Goal: Information Seeking & Learning: Learn about a topic

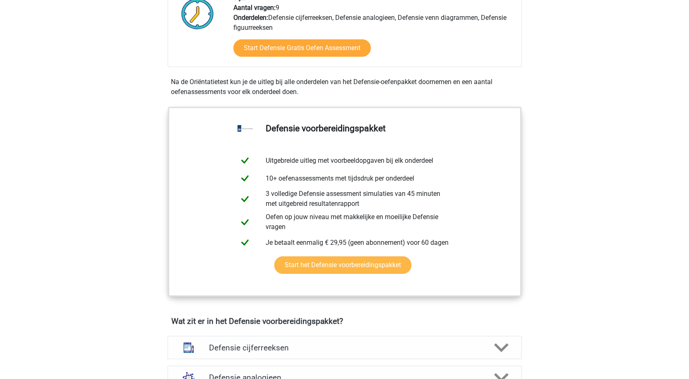
scroll to position [207, 0]
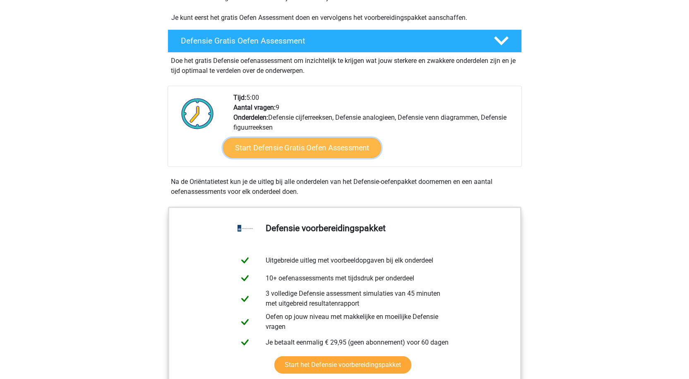
click at [290, 151] on link "Start Defensie Gratis Oefen Assessment" at bounding box center [302, 148] width 158 height 20
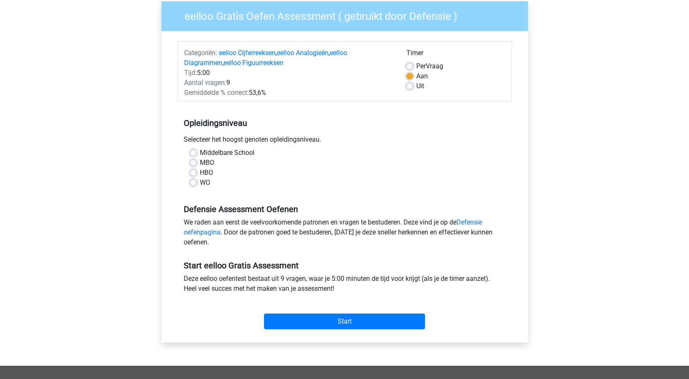
scroll to position [83, 0]
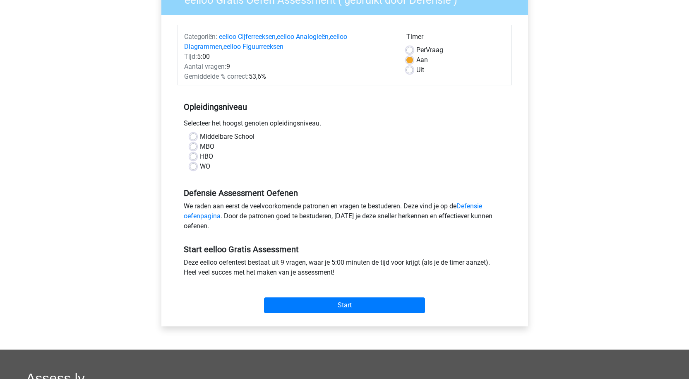
click at [200, 145] on label "MBO" at bounding box center [207, 147] width 14 height 10
click at [195, 145] on input "MBO" at bounding box center [193, 146] width 7 height 8
radio input "true"
click at [200, 154] on label "HBO" at bounding box center [206, 156] width 13 height 10
click at [195, 154] on input "HBO" at bounding box center [193, 155] width 7 height 8
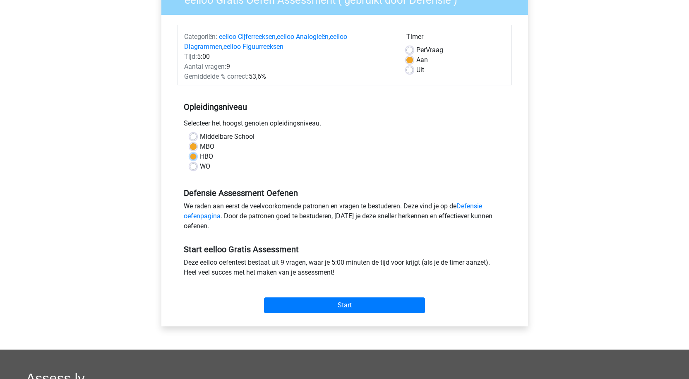
radio input "true"
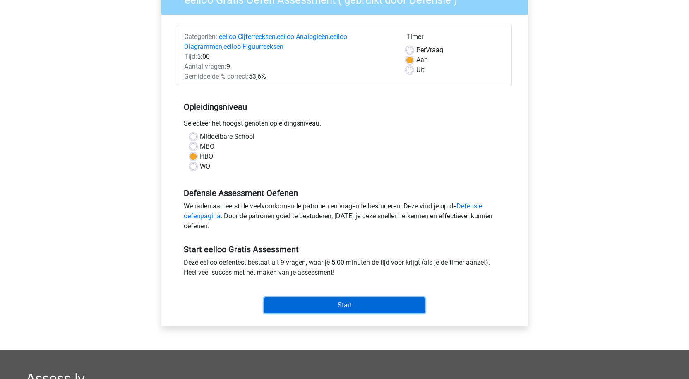
click at [292, 298] on input "Start" at bounding box center [344, 305] width 161 height 16
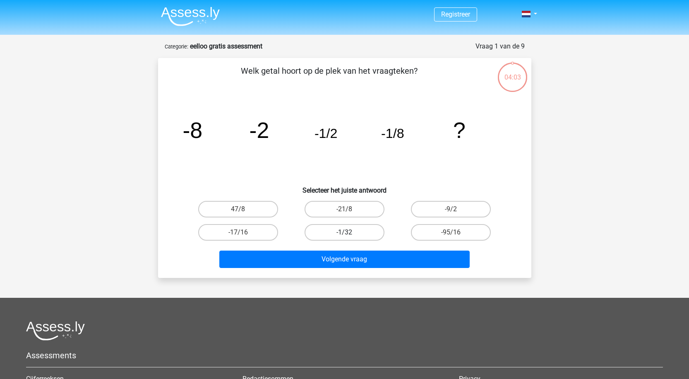
click at [349, 231] on label "-1/32" at bounding box center [345, 232] width 80 height 17
click at [349, 232] on input "-1/32" at bounding box center [346, 234] width 5 height 5
radio input "true"
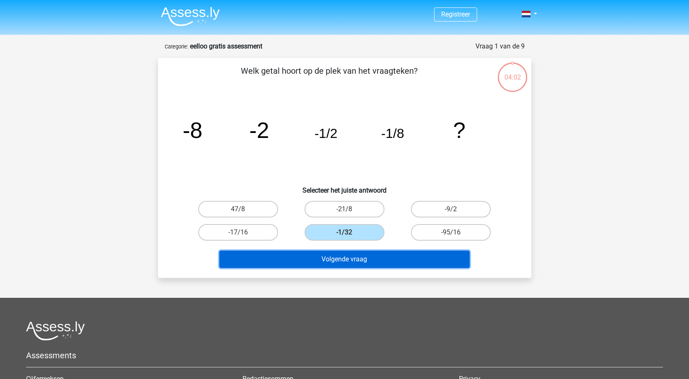
click at [370, 259] on button "Volgende vraag" at bounding box center [344, 258] width 250 height 17
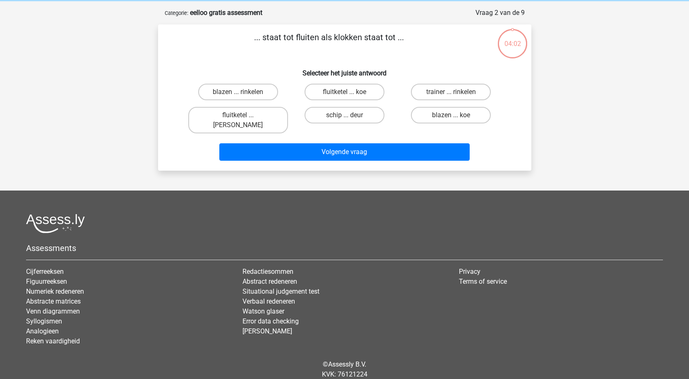
scroll to position [41, 0]
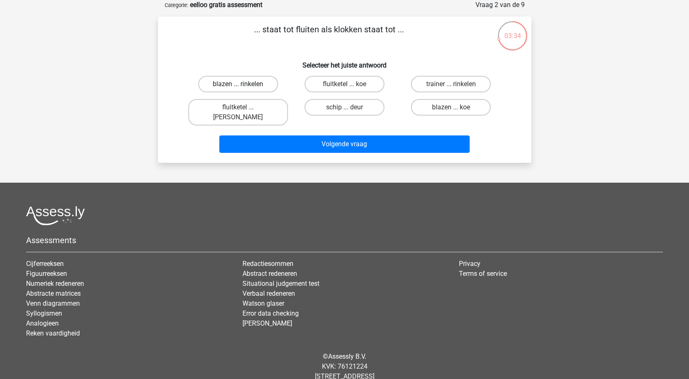
click at [246, 85] on label "blazen ... rinkelen" at bounding box center [238, 84] width 80 height 17
click at [243, 85] on input "blazen ... rinkelen" at bounding box center [240, 86] width 5 height 5
radio input "true"
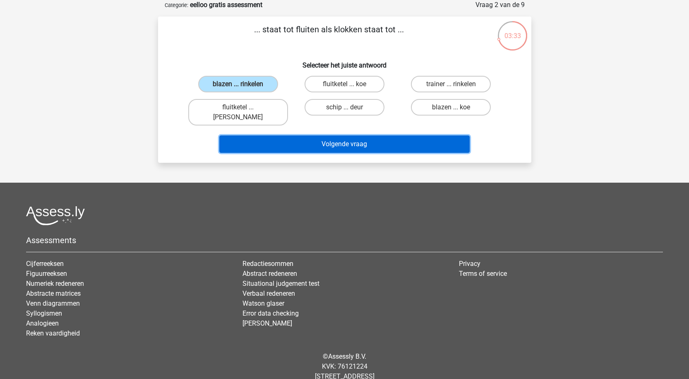
click at [359, 135] on button "Volgende vraag" at bounding box center [344, 143] width 250 height 17
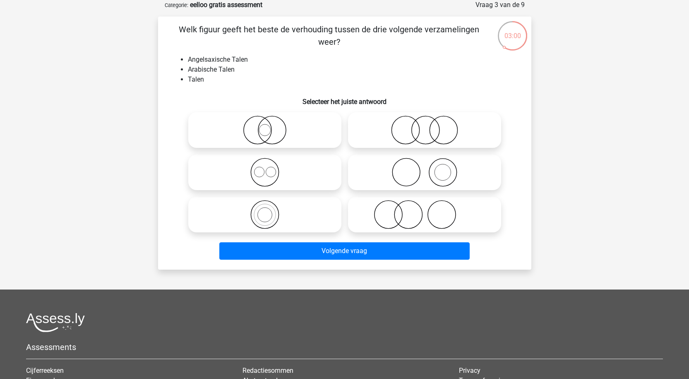
click at [396, 216] on icon at bounding box center [424, 214] width 147 height 29
click at [425, 210] on input "radio" at bounding box center [427, 207] width 5 height 5
radio input "true"
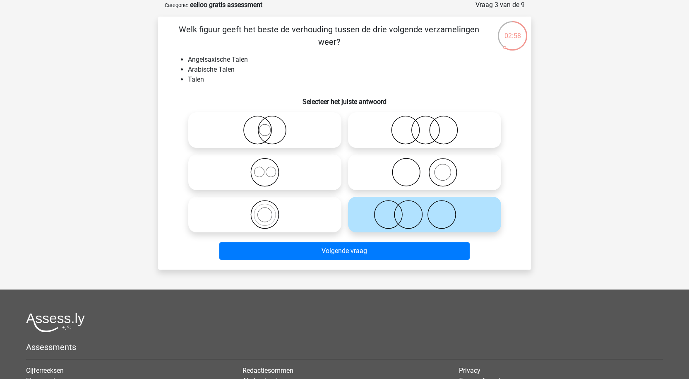
click at [259, 216] on icon at bounding box center [265, 214] width 147 height 29
click at [265, 210] on input "radio" at bounding box center [267, 207] width 5 height 5
radio input "true"
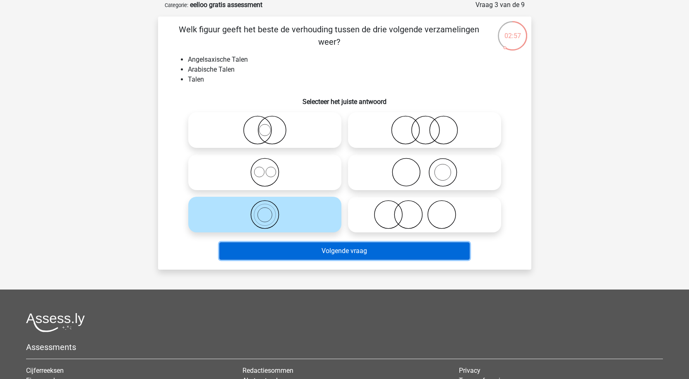
click at [360, 255] on button "Volgende vraag" at bounding box center [344, 250] width 250 height 17
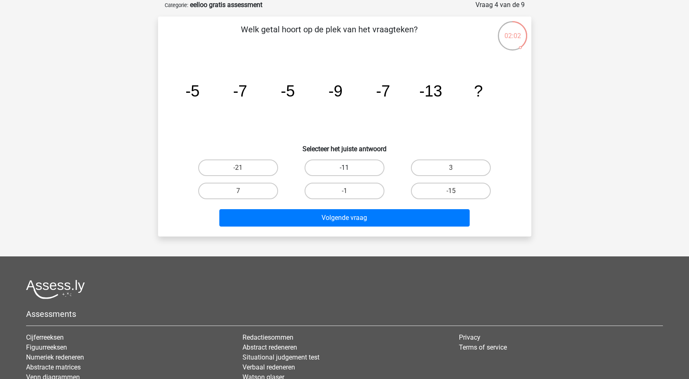
click at [329, 167] on label "-11" at bounding box center [345, 167] width 80 height 17
click at [344, 168] on input "-11" at bounding box center [346, 170] width 5 height 5
radio input "true"
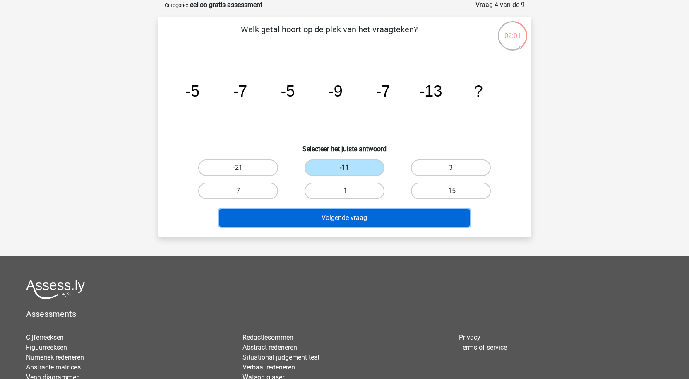
click at [313, 214] on button "Volgende vraag" at bounding box center [344, 217] width 250 height 17
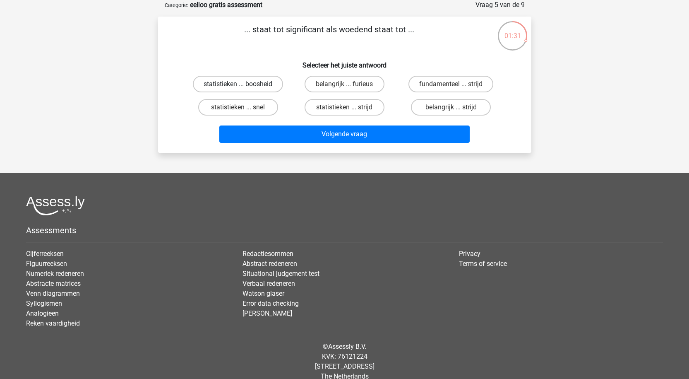
click at [251, 85] on label "statistieken ... boosheid" at bounding box center [238, 84] width 90 height 17
click at [243, 85] on input "statistieken ... boosheid" at bounding box center [240, 86] width 5 height 5
radio input "true"
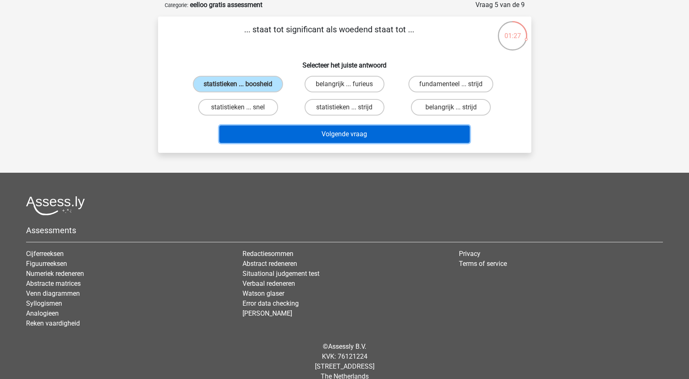
click at [335, 135] on button "Volgende vraag" at bounding box center [344, 133] width 250 height 17
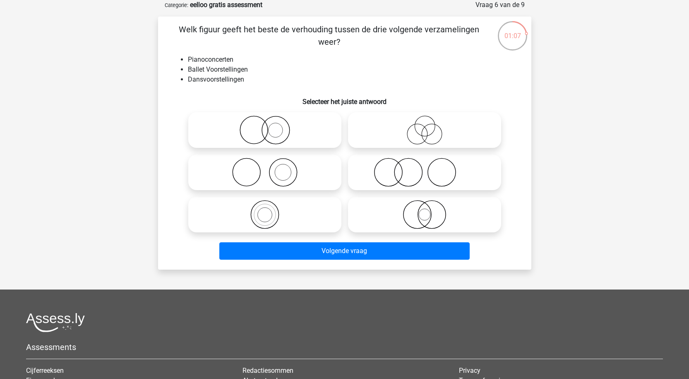
click at [427, 133] on icon at bounding box center [424, 129] width 147 height 29
click at [427, 126] on input "radio" at bounding box center [427, 122] width 5 height 5
radio input "true"
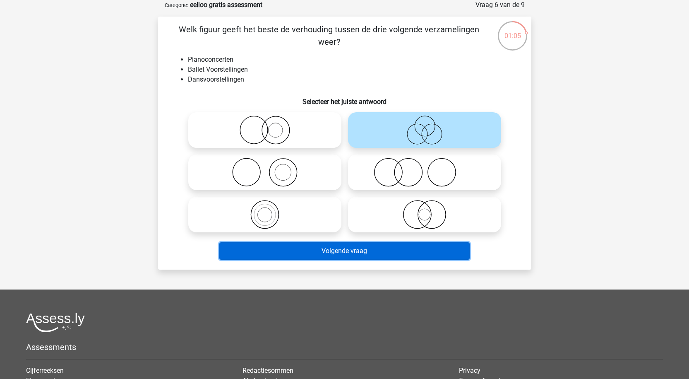
click at [326, 250] on button "Volgende vraag" at bounding box center [344, 250] width 250 height 17
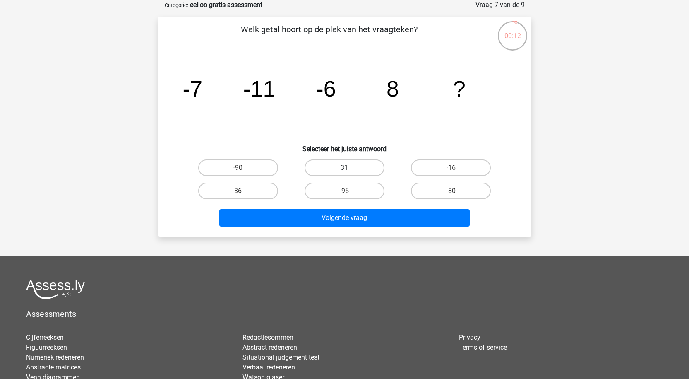
drag, startPoint x: 337, startPoint y: 161, endPoint x: 344, endPoint y: 161, distance: 6.7
click at [338, 161] on label "31" at bounding box center [345, 167] width 80 height 17
click at [344, 168] on input "31" at bounding box center [346, 170] width 5 height 5
radio input "true"
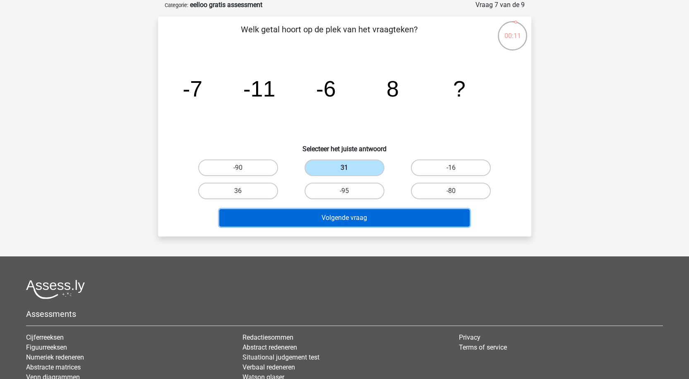
click at [375, 223] on button "Volgende vraag" at bounding box center [344, 217] width 250 height 17
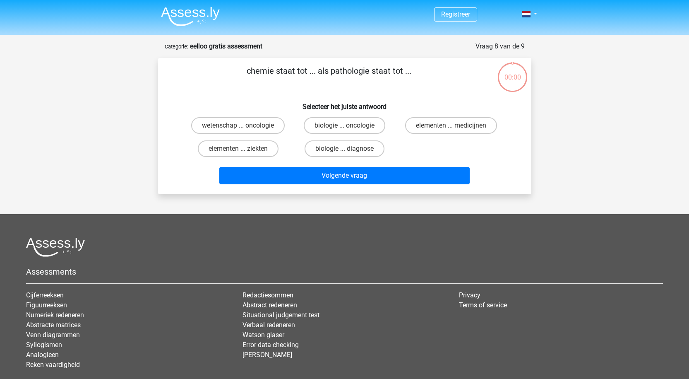
scroll to position [41, 0]
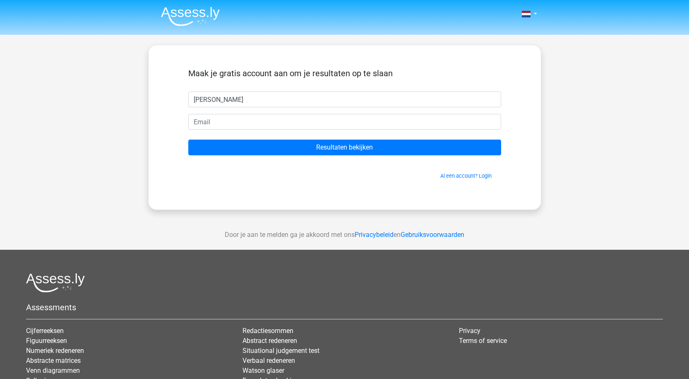
type input "[PERSON_NAME]"
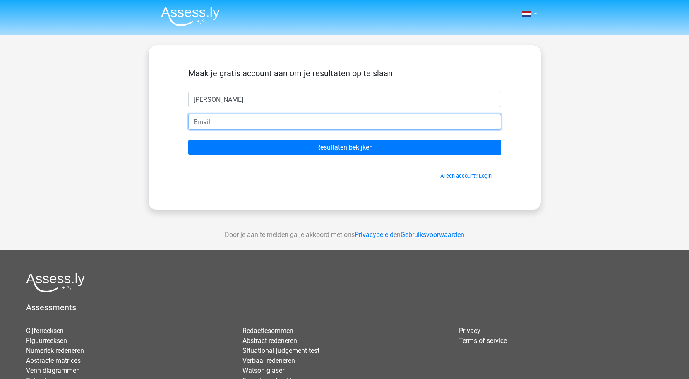
click at [212, 119] on input "email" at bounding box center [344, 122] width 313 height 16
click at [188, 139] on input "Resultaten bekijken" at bounding box center [344, 147] width 313 height 16
type input "[EMAIL_ADDRESS]"
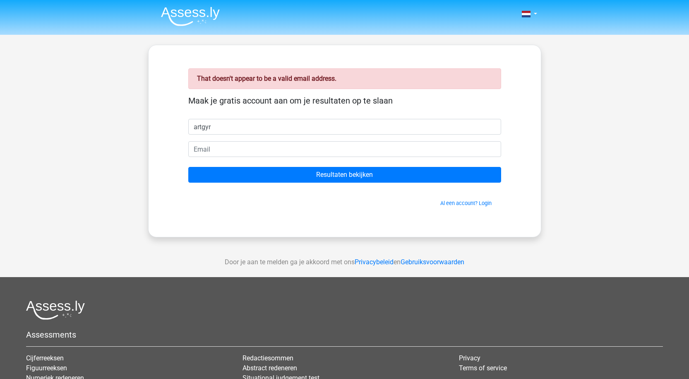
type input "artgyr"
click at [188, 167] on input "Resultaten bekijken" at bounding box center [344, 175] width 313 height 16
click at [233, 147] on input "email" at bounding box center [344, 149] width 313 height 16
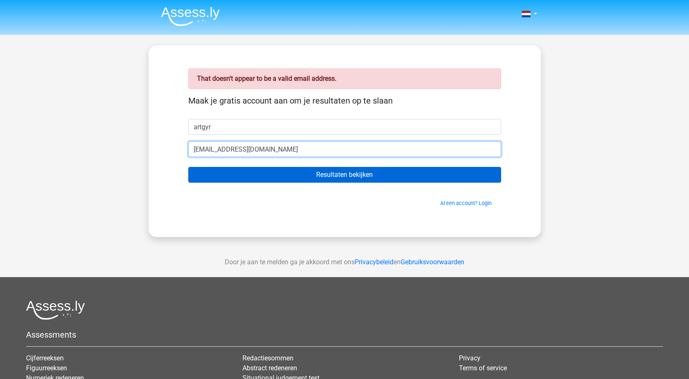
type input "[EMAIL_ADDRESS][DOMAIN_NAME]"
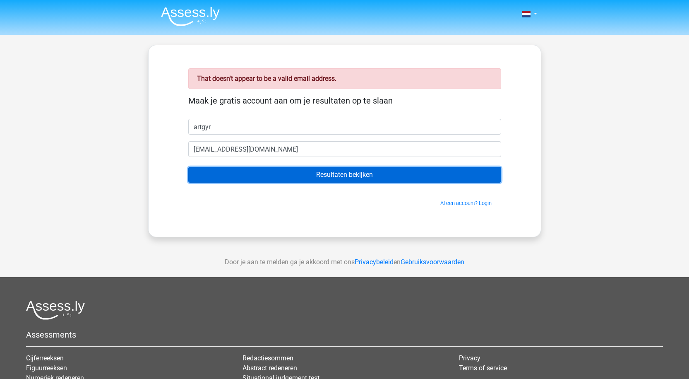
click at [297, 174] on input "Resultaten bekijken" at bounding box center [344, 175] width 313 height 16
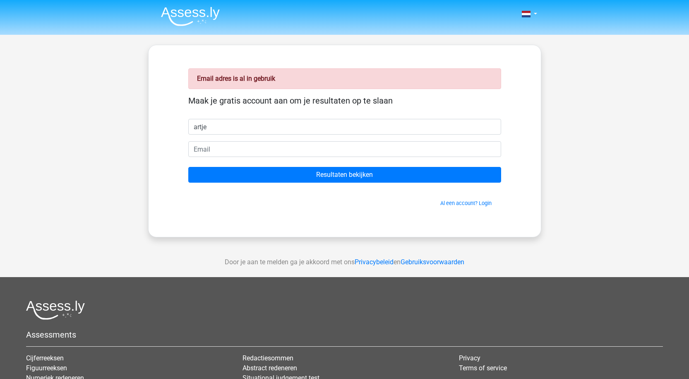
type input "artje"
click at [388, 154] on input "email" at bounding box center [344, 149] width 313 height 16
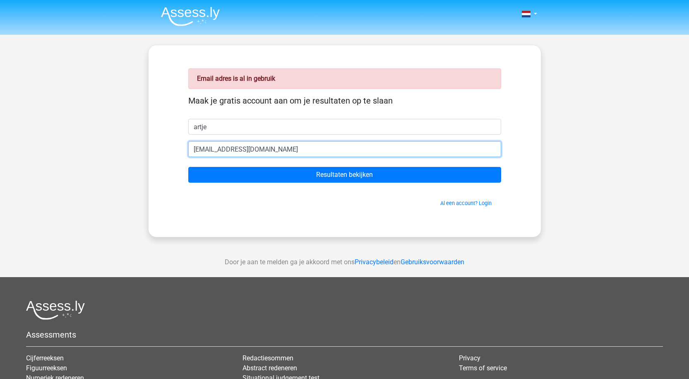
type input "[EMAIL_ADDRESS][DOMAIN_NAME]"
click at [188, 167] on input "Resultaten bekijken" at bounding box center [344, 175] width 313 height 16
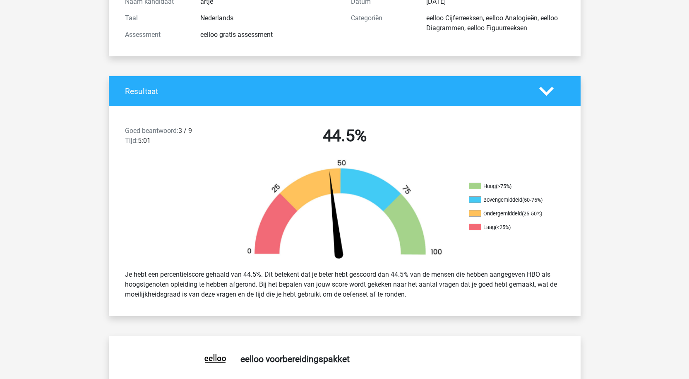
scroll to position [124, 0]
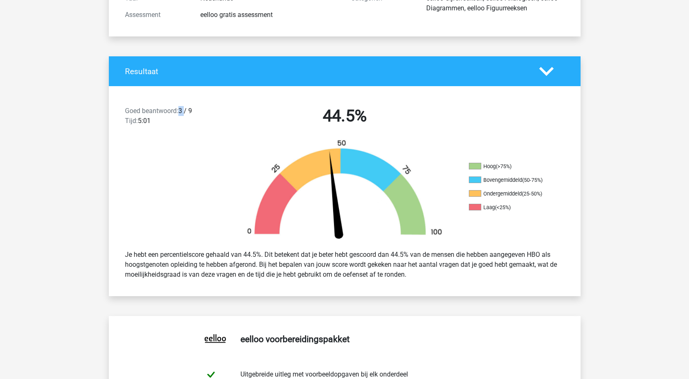
drag, startPoint x: 182, startPoint y: 111, endPoint x: 186, endPoint y: 110, distance: 4.6
click at [186, 110] on div "Goed beantwoord: 3 / 9 Tijd: 5:01" at bounding box center [175, 117] width 113 height 23
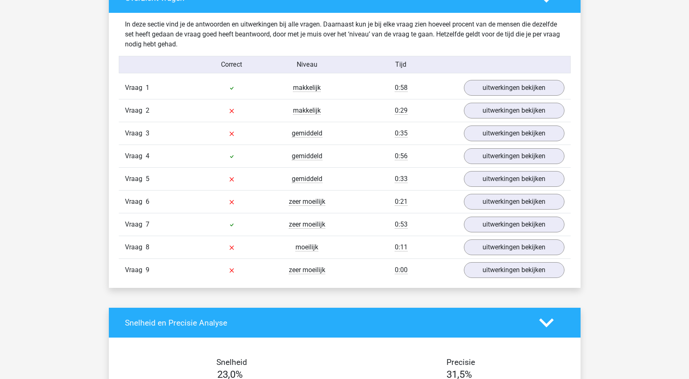
scroll to position [869, 0]
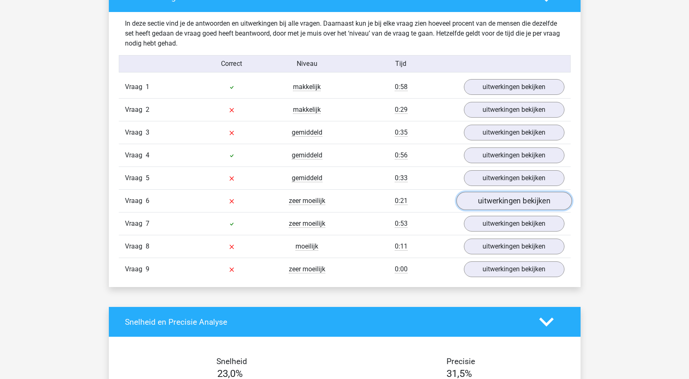
click at [490, 204] on link "uitwerkingen bekijken" at bounding box center [513, 201] width 115 height 18
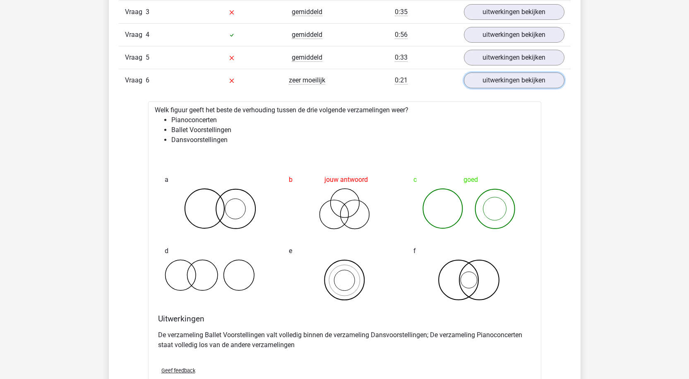
scroll to position [993, 0]
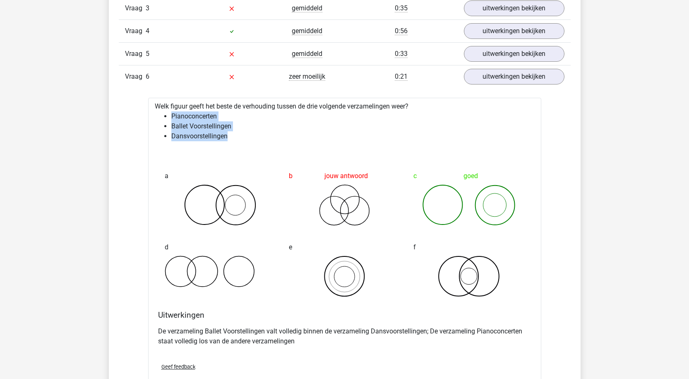
drag, startPoint x: 171, startPoint y: 115, endPoint x: 231, endPoint y: 135, distance: 64.0
click at [231, 135] on ul "Pianoconcerten Ballet Voorstellingen Dansvoorstellingen" at bounding box center [345, 126] width 380 height 30
click at [253, 135] on li "Dansvoorstellingen" at bounding box center [352, 136] width 363 height 10
drag, startPoint x: 168, startPoint y: 118, endPoint x: 220, endPoint y: 118, distance: 52.6
click at [220, 118] on ul "Pianoconcerten Ballet Voorstellingen Dansvoorstellingen" at bounding box center [345, 126] width 380 height 30
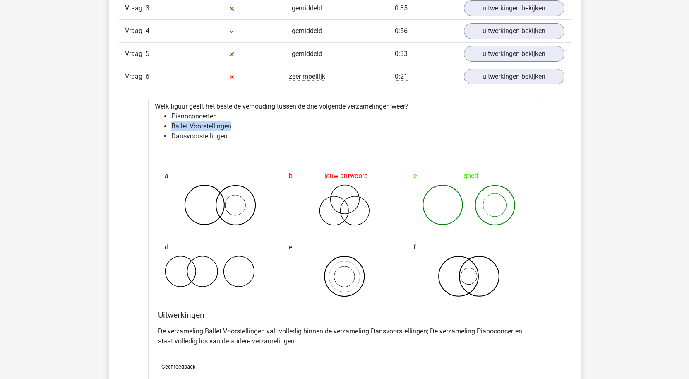
drag, startPoint x: 170, startPoint y: 123, endPoint x: 232, endPoint y: 125, distance: 62.1
click at [232, 125] on ul "Pianoconcerten Ballet Voorstellingen Dansvoorstellingen" at bounding box center [345, 126] width 380 height 30
drag, startPoint x: 169, startPoint y: 133, endPoint x: 231, endPoint y: 136, distance: 62.2
click at [231, 136] on ul "Pianoconcerten Ballet Voorstellingen Dansvoorstellingen" at bounding box center [345, 126] width 380 height 30
click at [198, 135] on li "Dansvoorstellingen" at bounding box center [352, 136] width 363 height 10
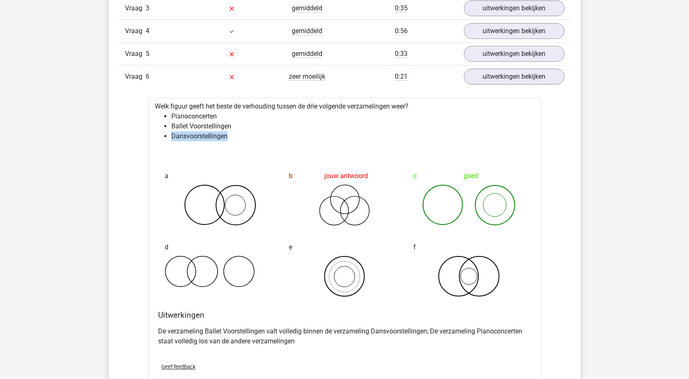
drag, startPoint x: 171, startPoint y: 136, endPoint x: 206, endPoint y: 131, distance: 35.2
click at [250, 146] on div "Welk figuur geeft het beste de verhouding tussen de drie volgende verzamelingen…" at bounding box center [344, 246] width 393 height 296
drag, startPoint x: 172, startPoint y: 125, endPoint x: 236, endPoint y: 136, distance: 64.6
click at [236, 136] on ul "Pianoconcerten Ballet Voorstellingen Dansvoorstellingen" at bounding box center [345, 126] width 380 height 30
click at [185, 115] on li "Pianoconcerten" at bounding box center [352, 116] width 363 height 10
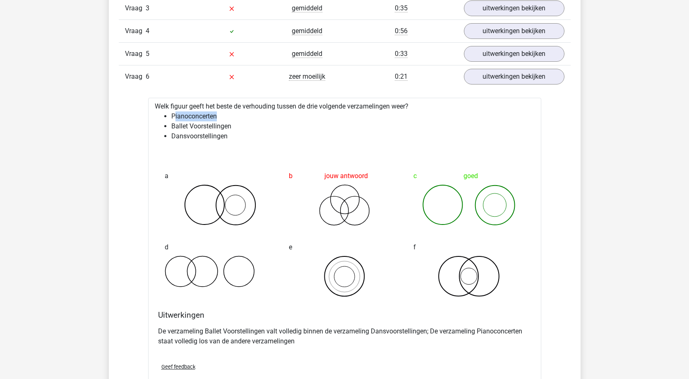
drag, startPoint x: 174, startPoint y: 115, endPoint x: 219, endPoint y: 120, distance: 45.4
click at [219, 120] on li "Pianoconcerten" at bounding box center [352, 116] width 363 height 10
drag, startPoint x: 171, startPoint y: 126, endPoint x: 233, endPoint y: 139, distance: 63.2
click at [233, 139] on ul "Pianoconcerten Ballet Voorstellingen Dansvoorstellingen" at bounding box center [345, 126] width 380 height 30
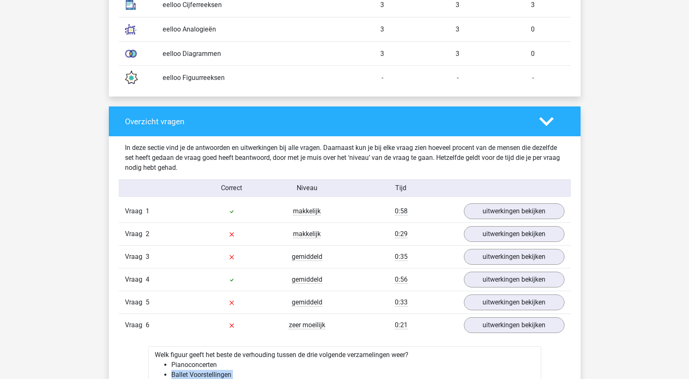
scroll to position [828, 0]
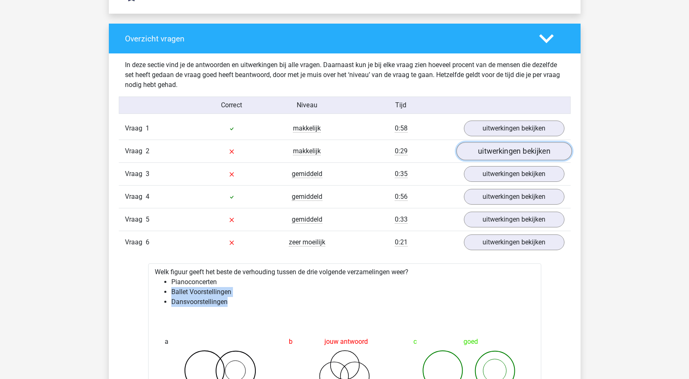
click at [484, 152] on link "uitwerkingen bekijken" at bounding box center [513, 151] width 115 height 18
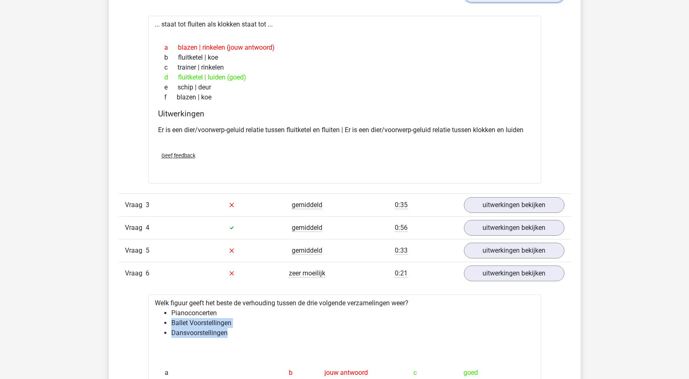
scroll to position [993, 0]
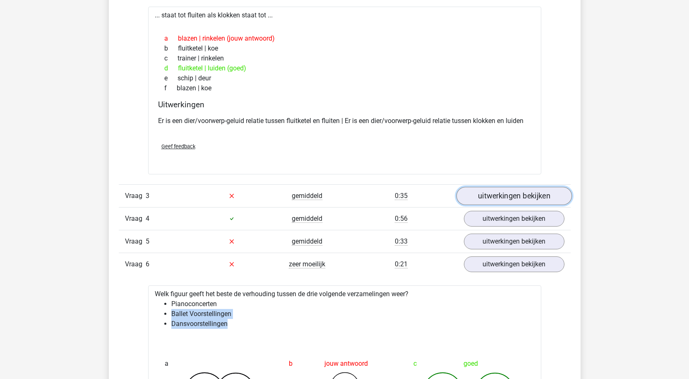
click at [493, 192] on link "uitwerkingen bekijken" at bounding box center [513, 196] width 115 height 18
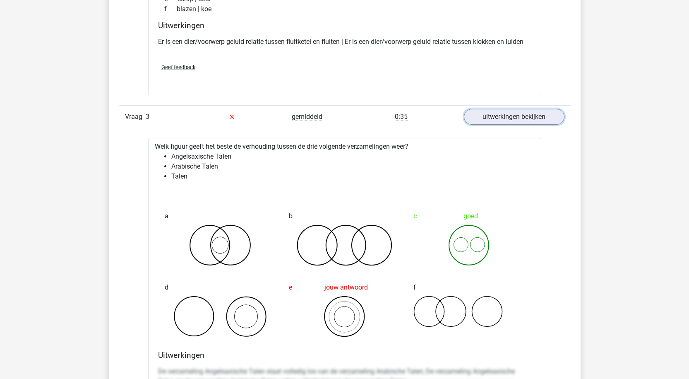
scroll to position [1118, 0]
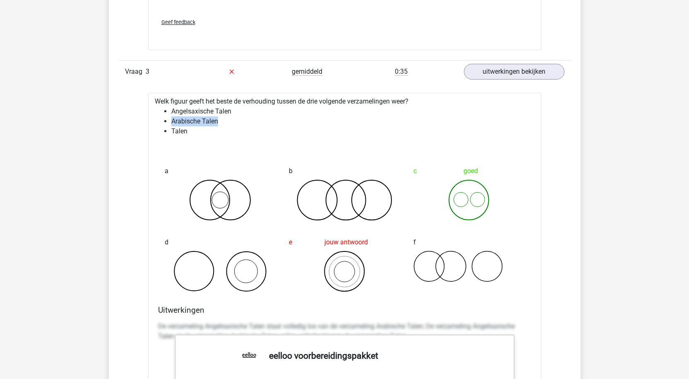
drag, startPoint x: 173, startPoint y: 122, endPoint x: 188, endPoint y: 119, distance: 16.1
click at [214, 123] on ul "Angelsaxische Talen Arabische Talen Talen" at bounding box center [345, 121] width 380 height 30
drag, startPoint x: 166, startPoint y: 113, endPoint x: 233, endPoint y: 113, distance: 67.1
click at [233, 113] on li "Angelsaxische Talen" at bounding box center [352, 111] width 363 height 10
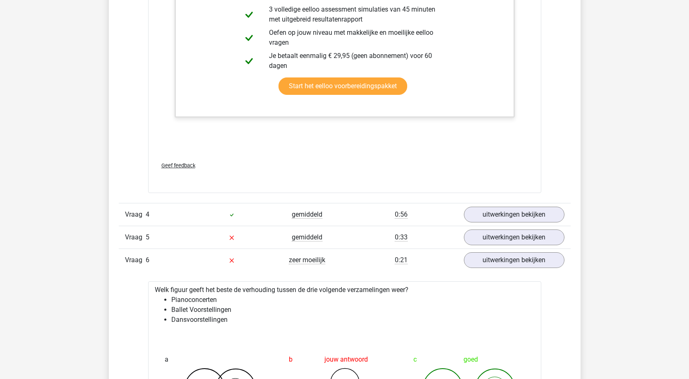
scroll to position [1614, 0]
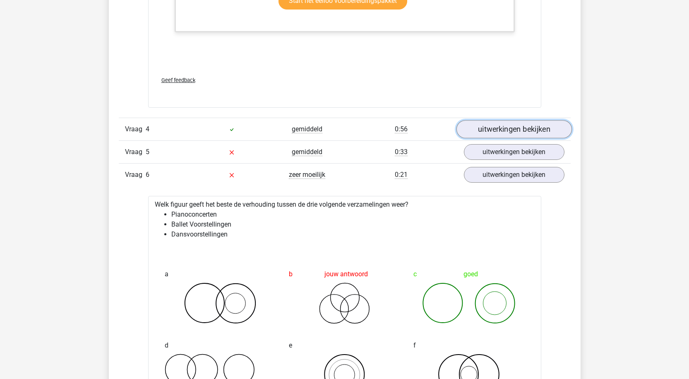
click at [485, 133] on link "uitwerkingen bekijken" at bounding box center [513, 129] width 115 height 18
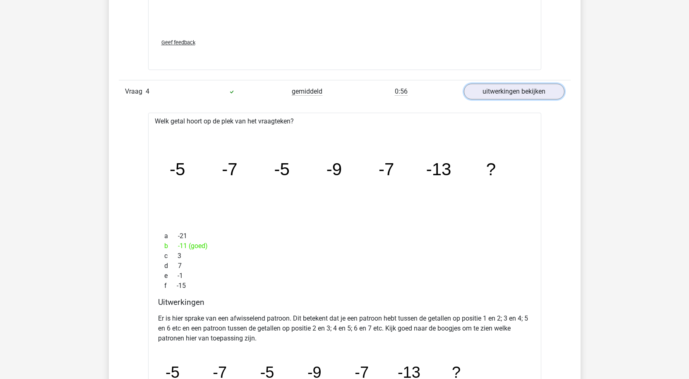
scroll to position [1697, 0]
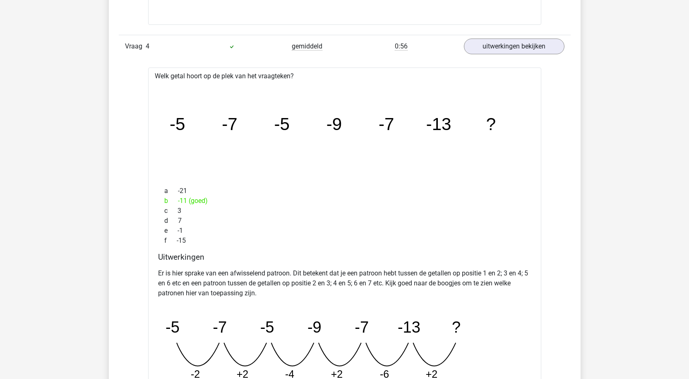
drag, startPoint x: 178, startPoint y: 201, endPoint x: 219, endPoint y: 208, distance: 41.9
click at [212, 201] on div "b -11 (goed)" at bounding box center [344, 201] width 373 height 10
click at [186, 197] on div "b -11 (goed)" at bounding box center [344, 201] width 373 height 10
drag, startPoint x: 188, startPoint y: 199, endPoint x: 226, endPoint y: 198, distance: 37.3
click at [204, 200] on div "b -11 (goed)" at bounding box center [344, 201] width 373 height 10
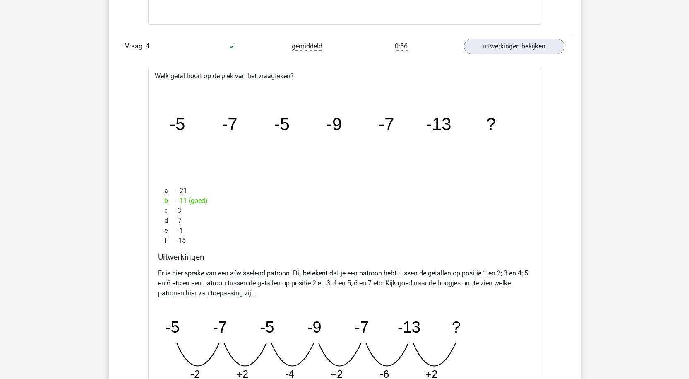
click at [447, 133] on tspan "-13" at bounding box center [439, 124] width 25 height 19
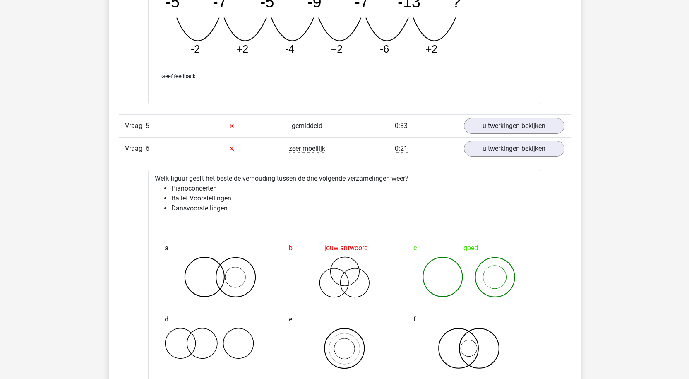
scroll to position [2028, 0]
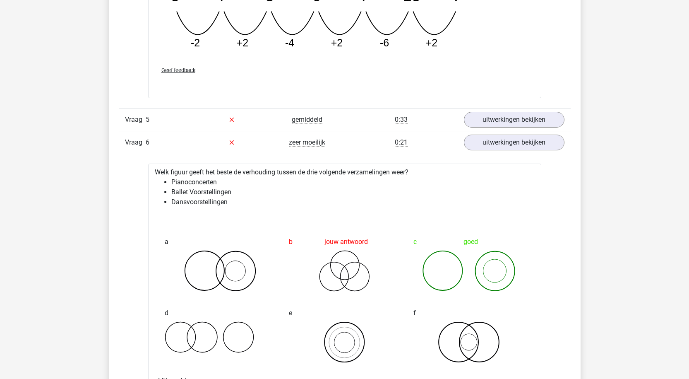
click at [464, 127] on div "uitwerkingen bekijken" at bounding box center [514, 120] width 113 height 16
click at [474, 124] on link "uitwerkingen bekijken" at bounding box center [513, 120] width 115 height 18
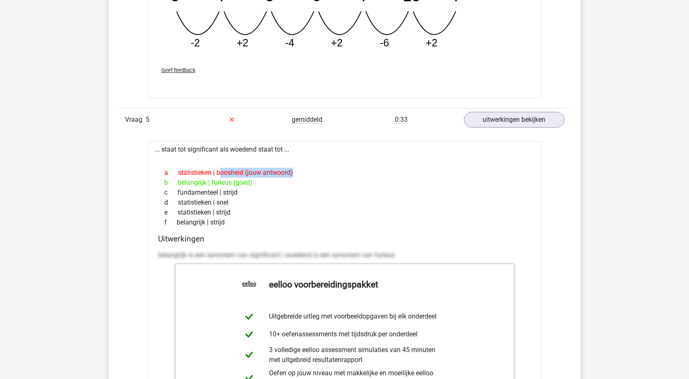
drag, startPoint x: 185, startPoint y: 166, endPoint x: 249, endPoint y: 167, distance: 63.8
click at [249, 167] on div "a statistieken | boosheid (jouw antwoord) b belangrijk | furieus (goed) c funda…" at bounding box center [344, 197] width 373 height 66
click at [221, 167] on div "a statistieken | boosheid (jouw antwoord) b belangrijk | furieus (goed) c funda…" at bounding box center [344, 197] width 373 height 66
drag, startPoint x: 214, startPoint y: 172, endPoint x: 267, endPoint y: 176, distance: 52.7
click at [267, 176] on div "a statistieken | boosheid (jouw antwoord)" at bounding box center [344, 173] width 373 height 10
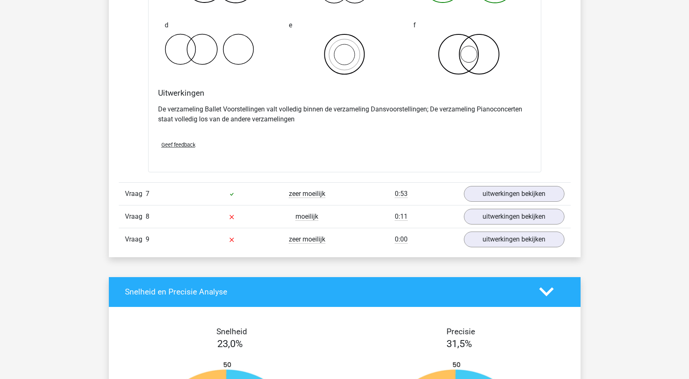
scroll to position [2732, 0]
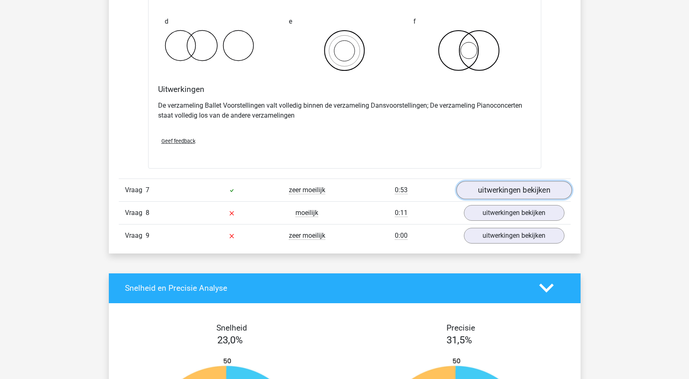
click at [473, 197] on link "uitwerkingen bekijken" at bounding box center [513, 190] width 115 height 18
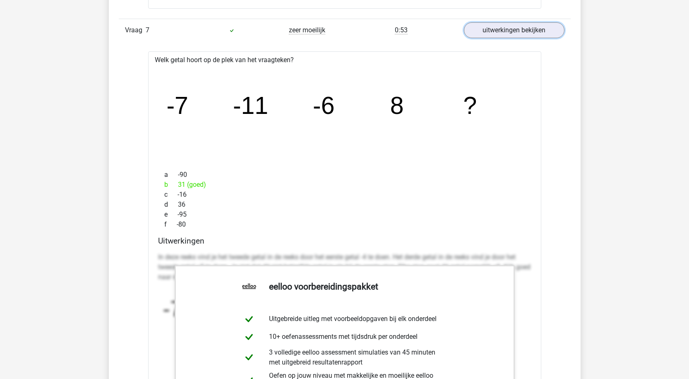
scroll to position [2897, 0]
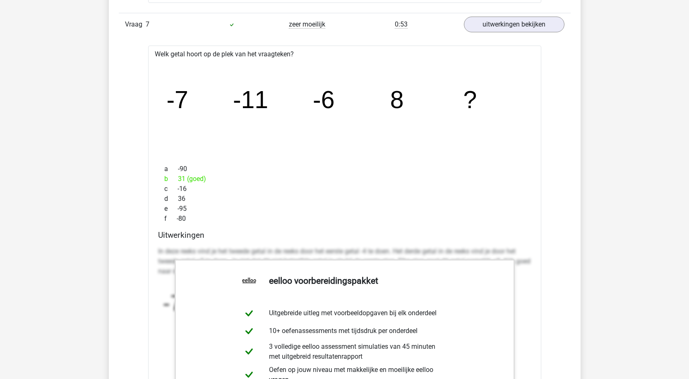
drag, startPoint x: 176, startPoint y: 198, endPoint x: 213, endPoint y: 200, distance: 37.3
click at [212, 200] on div "d 36" at bounding box center [344, 199] width 373 height 10
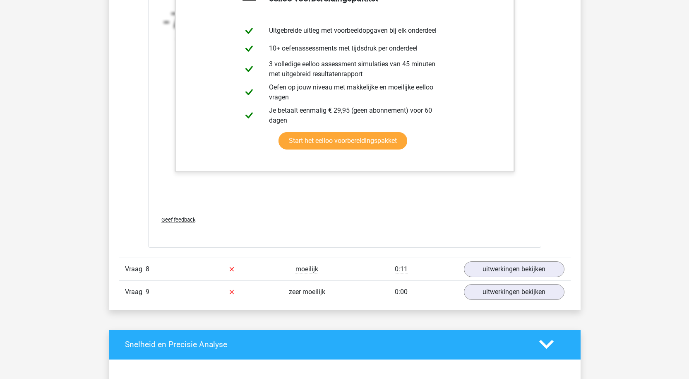
scroll to position [3187, 0]
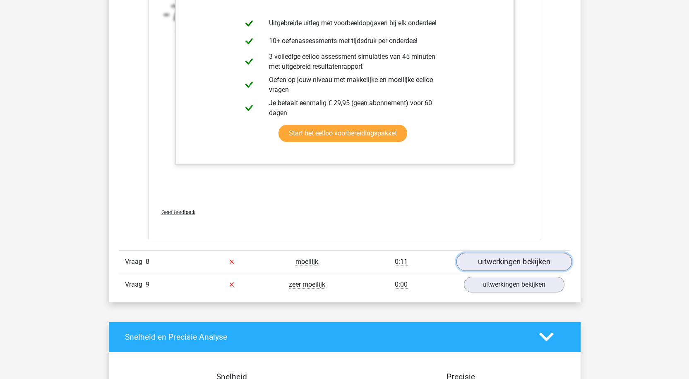
click at [497, 257] on link "uitwerkingen bekijken" at bounding box center [513, 261] width 115 height 18
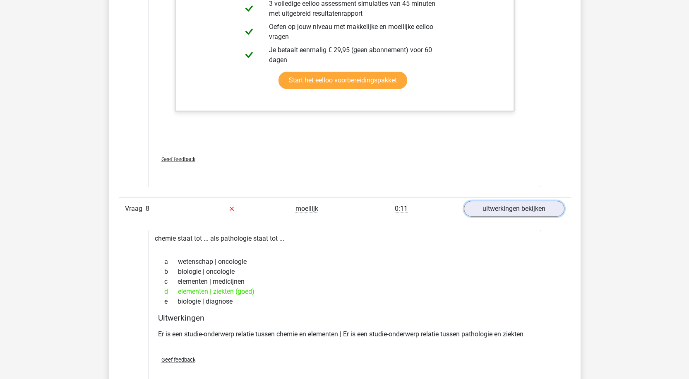
scroll to position [3311, 0]
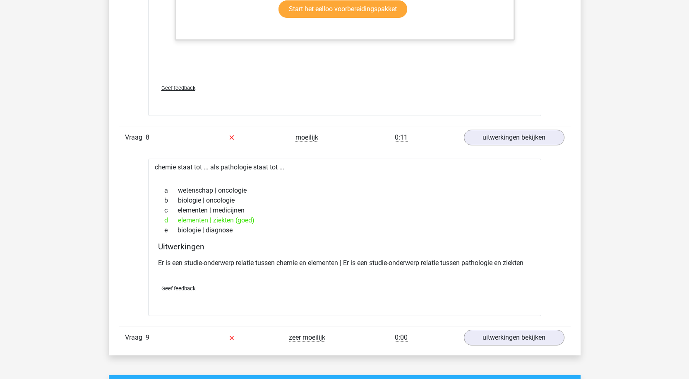
drag, startPoint x: 173, startPoint y: 218, endPoint x: 257, endPoint y: 221, distance: 83.2
click at [251, 221] on div "d elementen | ziekten (goed)" at bounding box center [344, 220] width 373 height 10
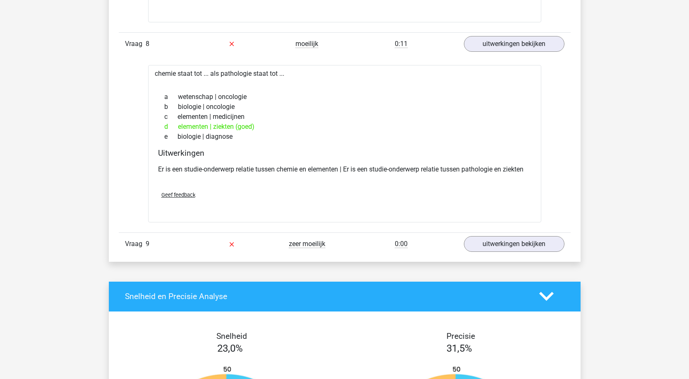
scroll to position [3353, 0]
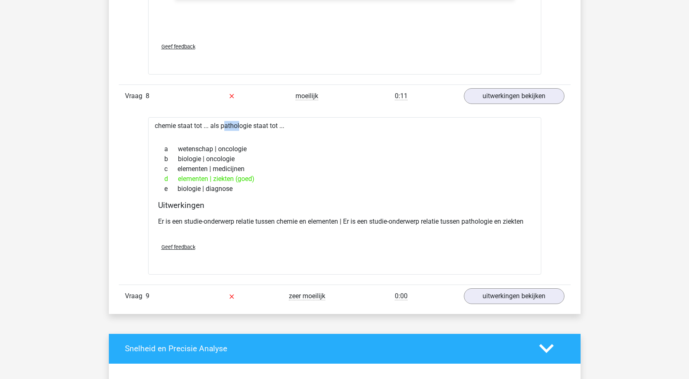
drag, startPoint x: 204, startPoint y: 123, endPoint x: 214, endPoint y: 127, distance: 10.4
click at [214, 127] on div "chemie staat tot ... als pathologie staat tot ... a wetenschap | oncologie b bi…" at bounding box center [344, 195] width 393 height 157
drag, startPoint x: 240, startPoint y: 128, endPoint x: 263, endPoint y: 149, distance: 30.8
click at [273, 130] on div "chemie staat tot ... als pathologie staat tot ... a wetenschap | oncologie b bi…" at bounding box center [344, 195] width 393 height 157
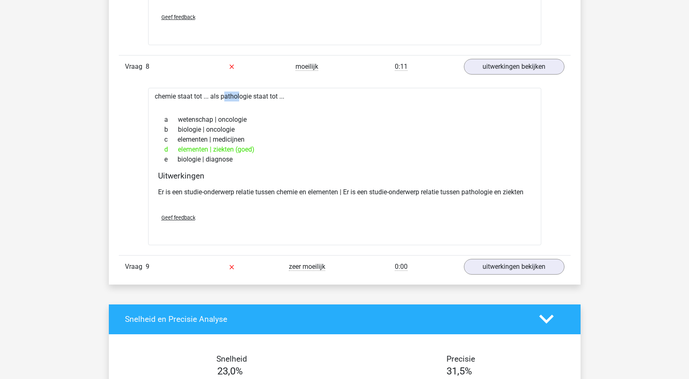
scroll to position [3436, 0]
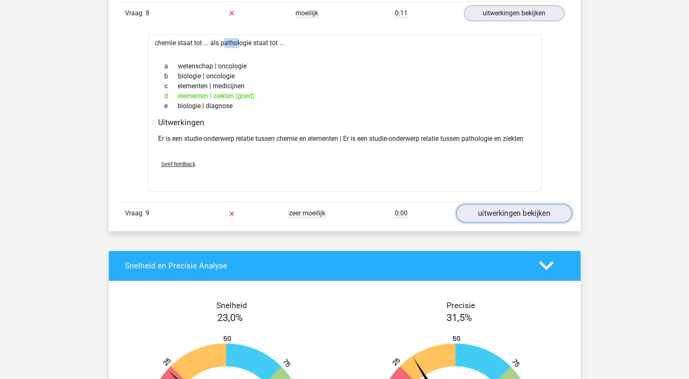
click at [476, 214] on link "uitwerkingen bekijken" at bounding box center [513, 213] width 115 height 18
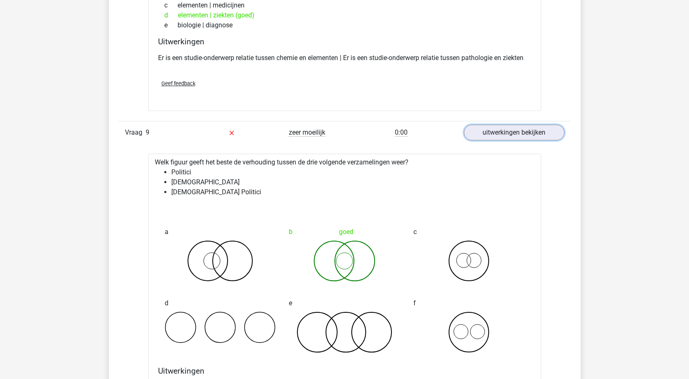
scroll to position [3518, 0]
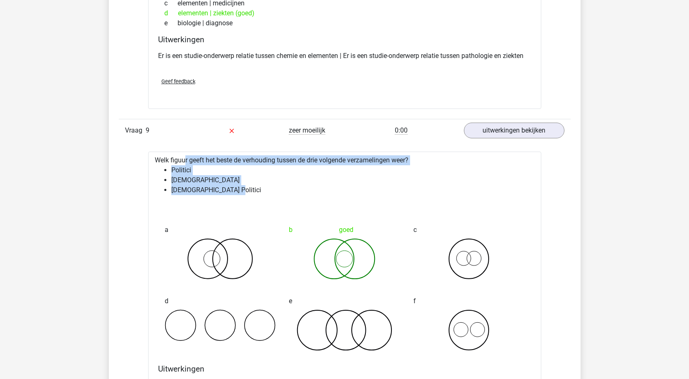
drag, startPoint x: 158, startPoint y: 160, endPoint x: 266, endPoint y: 196, distance: 113.9
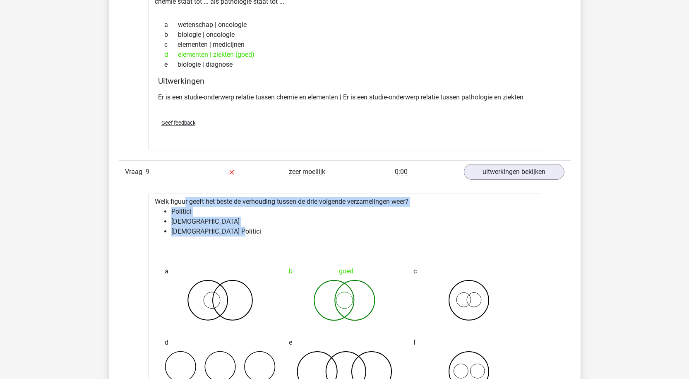
click at [407, 232] on li "Nederlandse Politici" at bounding box center [352, 231] width 363 height 10
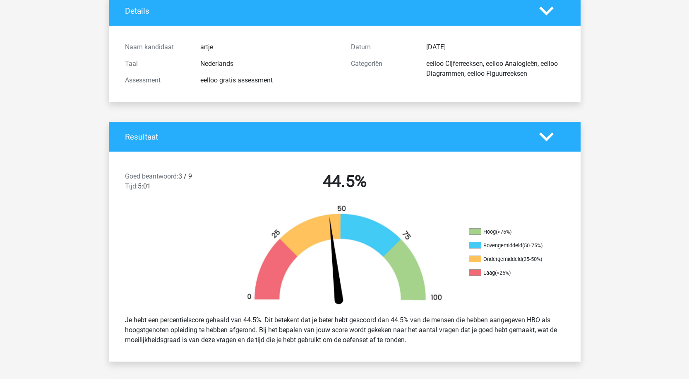
scroll to position [83, 0]
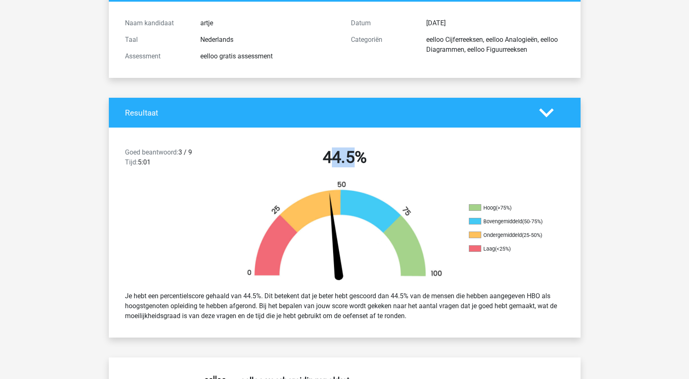
drag, startPoint x: 336, startPoint y: 151, endPoint x: 361, endPoint y: 153, distance: 24.5
click at [361, 153] on h2 "44.5%" at bounding box center [345, 157] width 214 height 20
drag, startPoint x: 284, startPoint y: 152, endPoint x: 397, endPoint y: 153, distance: 113.0
click at [397, 153] on h2 "44.5%" at bounding box center [345, 157] width 214 height 20
click at [339, 154] on h2 "44.5%" at bounding box center [345, 157] width 214 height 20
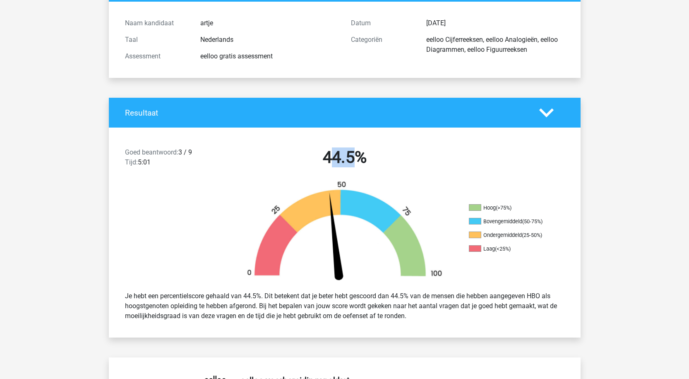
drag, startPoint x: 336, startPoint y: 154, endPoint x: 365, endPoint y: 175, distance: 36.0
click at [359, 156] on h2 "44.5%" at bounding box center [345, 157] width 214 height 20
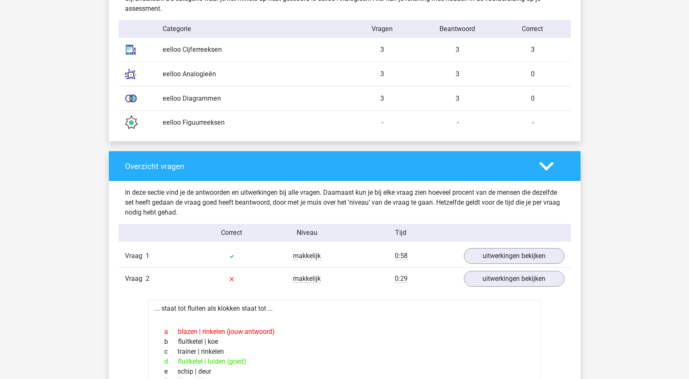
scroll to position [704, 0]
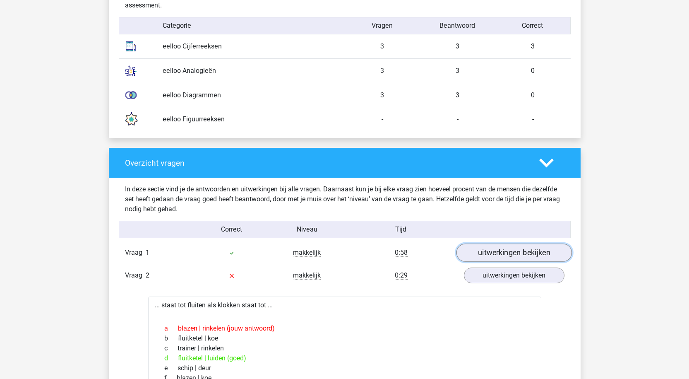
click at [530, 248] on link "uitwerkingen bekijken" at bounding box center [513, 253] width 115 height 18
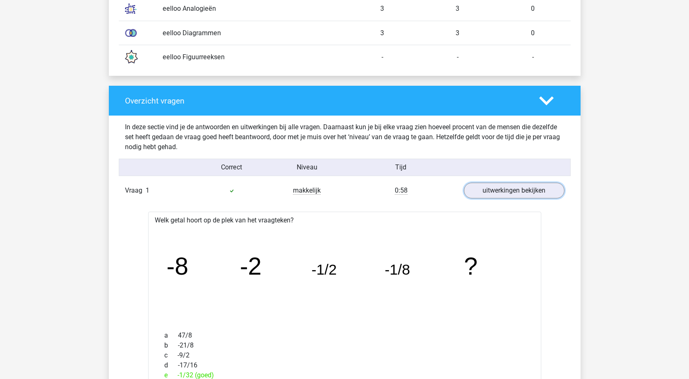
scroll to position [869, 0]
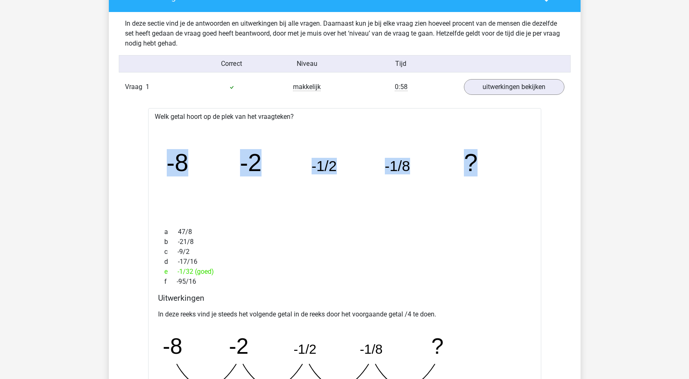
drag, startPoint x: 162, startPoint y: 168, endPoint x: 466, endPoint y: 181, distance: 303.7
click at [473, 176] on icon "image/svg+xml -8 -2 -1/2 -1/8 ?" at bounding box center [344, 171] width 367 height 92
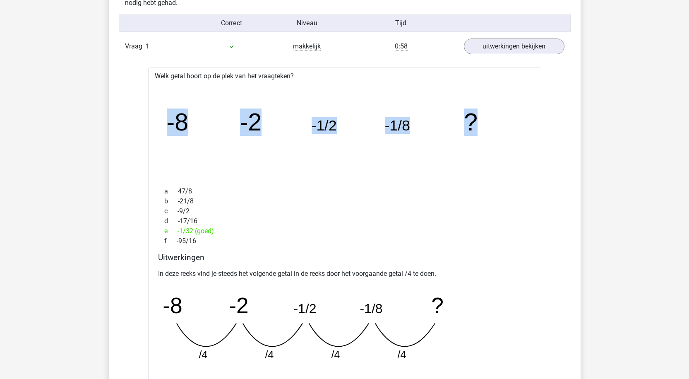
scroll to position [1035, 0]
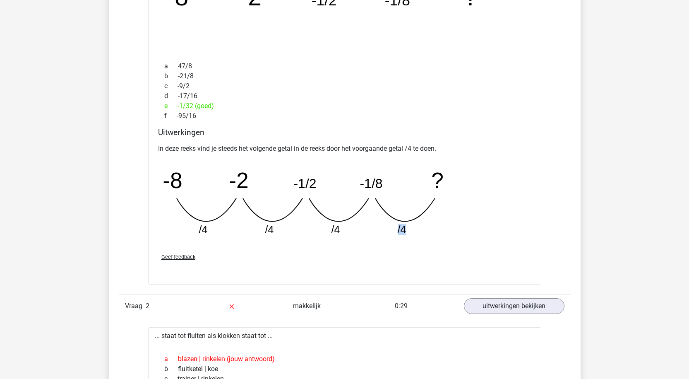
drag, startPoint x: 411, startPoint y: 235, endPoint x: 393, endPoint y: 232, distance: 18.8
click at [393, 232] on icon "image/svg+xml -8 -2 -1/2 -1/8 ? /4 /4 /4 /4" at bounding box center [323, 201] width 331 height 83
drag, startPoint x: 198, startPoint y: 224, endPoint x: 418, endPoint y: 238, distance: 219.9
click at [418, 238] on icon "image/svg+xml -8 -2 -1/2 -1/8 ? /4 /4 /4 /4" at bounding box center [323, 201] width 331 height 83
drag, startPoint x: 380, startPoint y: 183, endPoint x: 387, endPoint y: 184, distance: 7.2
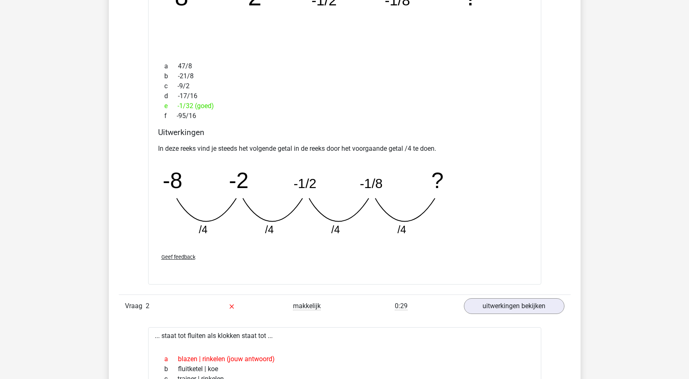
click at [387, 184] on icon "image/svg+xml -8 -2 -1/2 -1/8 ? /4 /4 /4 /4" at bounding box center [323, 201] width 331 height 83
drag, startPoint x: 377, startPoint y: 180, endPoint x: 396, endPoint y: 187, distance: 20.1
click at [396, 187] on icon "image/svg+xml -8 -2 -1/2 -1/8 ? /4 /4 /4 /4" at bounding box center [323, 201] width 331 height 83
drag, startPoint x: 177, startPoint y: 106, endPoint x: 255, endPoint y: 113, distance: 78.5
click at [255, 113] on div "a 47/8 b -21/8 c -9/2 d -17/16 e -1/32 (goed) f -95/16" at bounding box center [344, 91] width 373 height 66
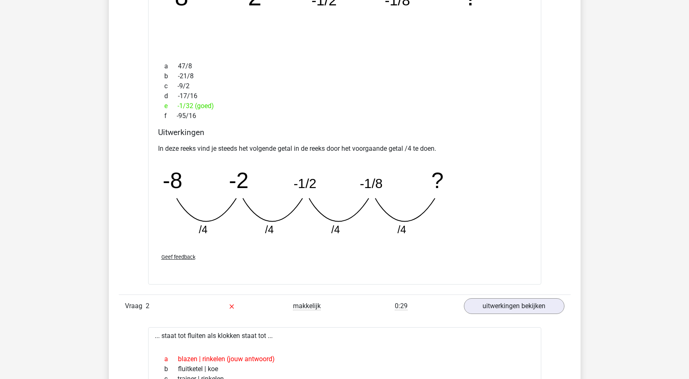
drag, startPoint x: 281, startPoint y: 177, endPoint x: 311, endPoint y: 228, distance: 59.5
click at [282, 177] on icon "image/svg+xml -8 -2 -1/2 -1/8 ? /4 /4 /4 /4" at bounding box center [323, 201] width 331 height 83
drag, startPoint x: 357, startPoint y: 186, endPoint x: 380, endPoint y: 188, distance: 22.9
click at [380, 188] on icon "image/svg+xml -8 -2 -1/2 -1/8 ? /4 /4 /4 /4" at bounding box center [323, 201] width 331 height 83
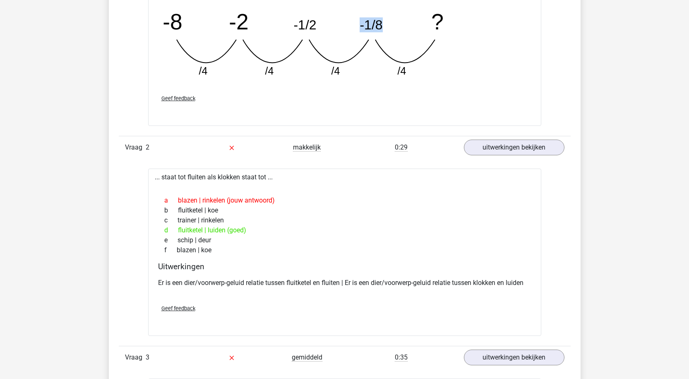
scroll to position [1200, 0]
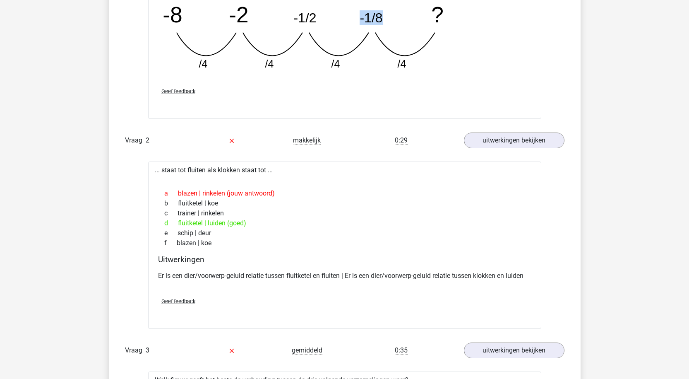
drag, startPoint x: 166, startPoint y: 202, endPoint x: 214, endPoint y: 221, distance: 51.1
click at [214, 221] on div "a blazen | rinkelen (jouw antwoord) b fluitketel | koe c trainer | rinkelen d f…" at bounding box center [344, 218] width 373 height 66
click at [184, 195] on div "a blazen | rinkelen (jouw antwoord)" at bounding box center [344, 193] width 373 height 10
drag, startPoint x: 159, startPoint y: 167, endPoint x: 318, endPoint y: 186, distance: 160.9
click at [317, 185] on div "... staat tot fluiten als klokken staat tot ... a blazen | rinkelen (jouw antwo…" at bounding box center [344, 244] width 393 height 167
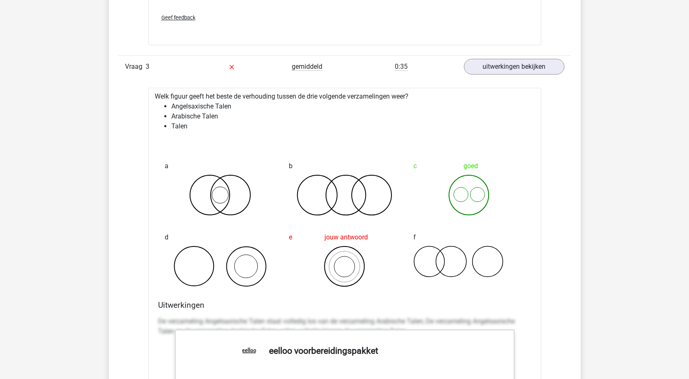
scroll to position [1490, 0]
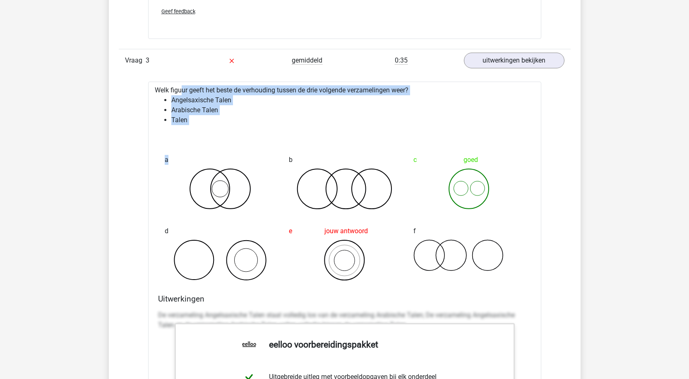
drag, startPoint x: 156, startPoint y: 92, endPoint x: 262, endPoint y: 142, distance: 116.8
click at [262, 142] on div "Welk figuur geeft het beste de verhouding tussen de drie volgende verzamelingen…" at bounding box center [344, 338] width 393 height 512
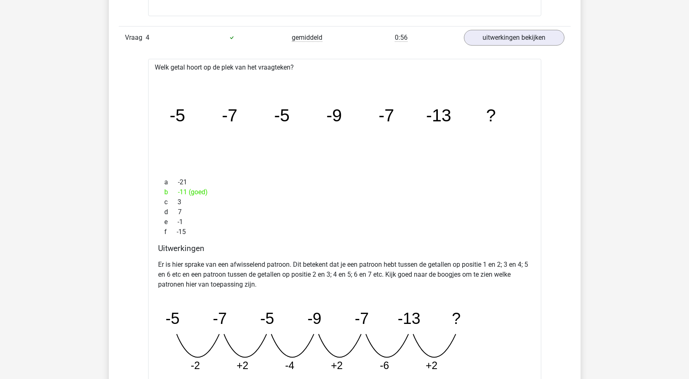
scroll to position [2070, 0]
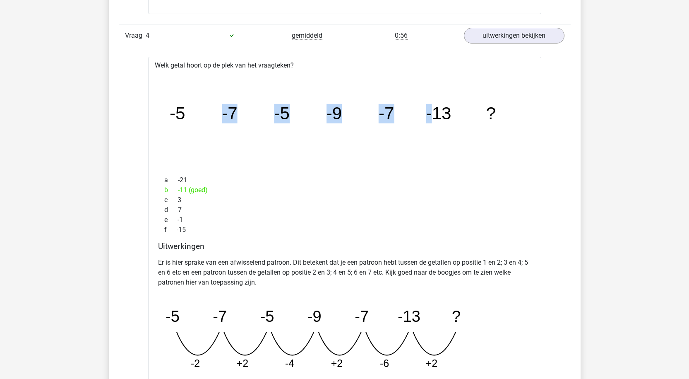
drag, startPoint x: 223, startPoint y: 115, endPoint x: 486, endPoint y: 140, distance: 263.6
click at [454, 130] on icon "image/svg+xml -5 -7 -5 -9 -7 -13 ?" at bounding box center [344, 120] width 367 height 92
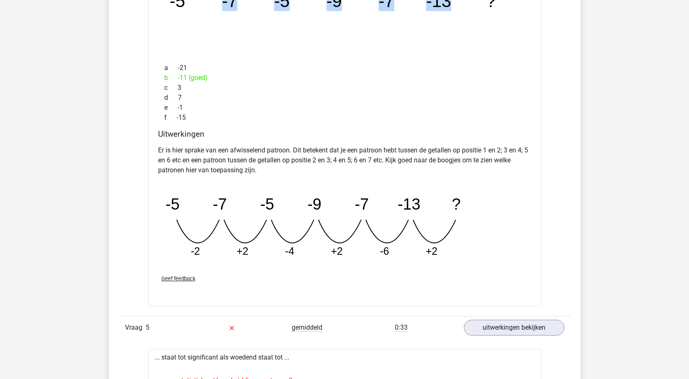
scroll to position [2194, 0]
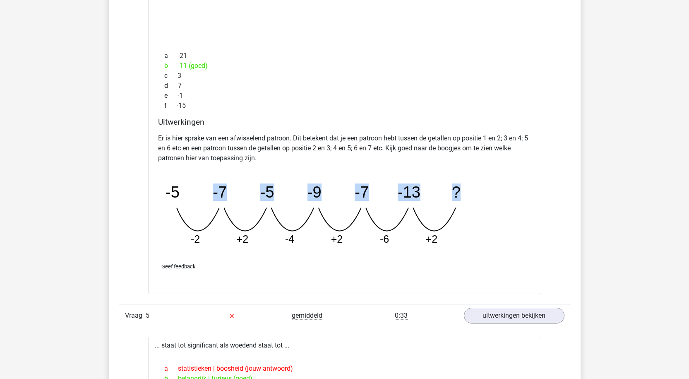
drag, startPoint x: 176, startPoint y: 179, endPoint x: 470, endPoint y: 225, distance: 298.3
click at [470, 225] on icon "image/svg+xml -5 -7 -5 -9 -7 -13 ? -2 +2 -4 +2 -6 +2" at bounding box center [323, 211] width 331 height 83
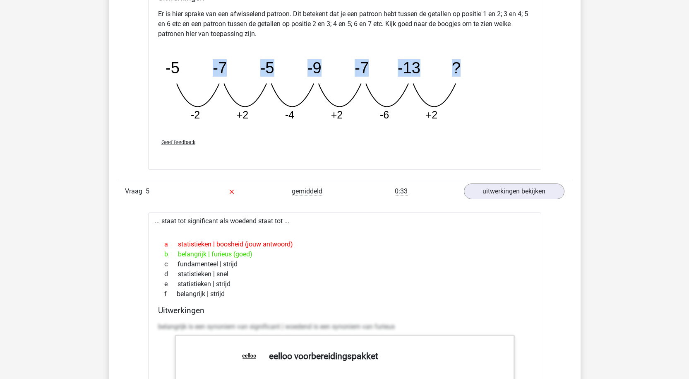
scroll to position [2359, 0]
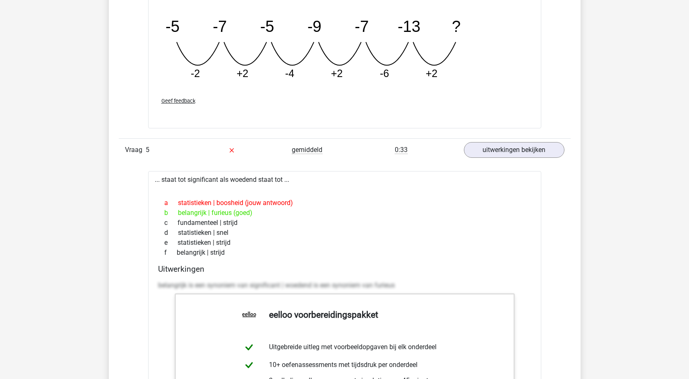
click at [293, 164] on div "Vraag 1 makkelijk 0:58 uitwerkingen bekijken Welk getal hoort op de plek van he…" at bounding box center [345, 385] width 440 height 3598
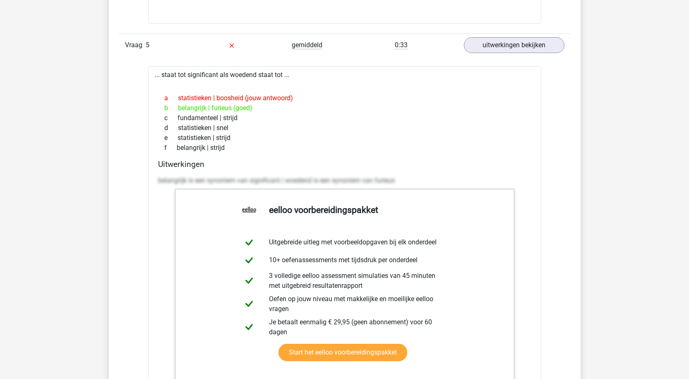
scroll to position [2484, 0]
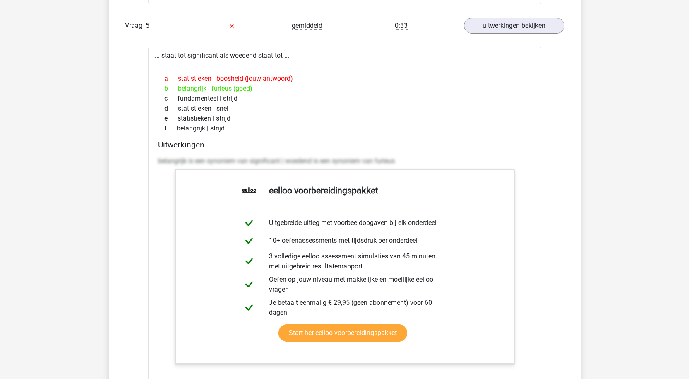
drag, startPoint x: 171, startPoint y: 58, endPoint x: 284, endPoint y: 120, distance: 129.7
click at [284, 120] on div "... staat tot significant als woedend staat tot ... a statistieken | boosheid (…" at bounding box center [344, 243] width 393 height 392
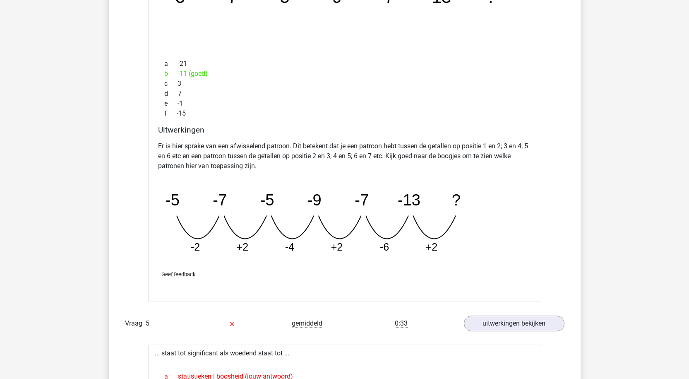
scroll to position [2111, 0]
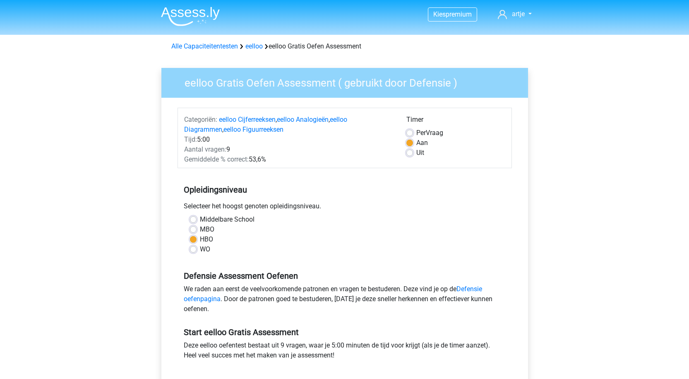
scroll to position [83, 0]
